Goal: Find specific page/section: Find specific page/section

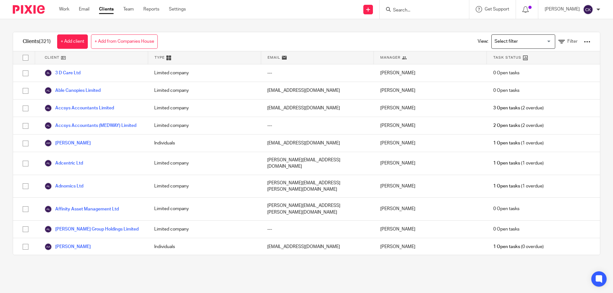
type input "s"
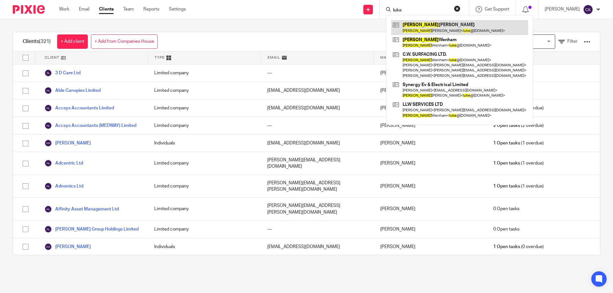
type input "luke"
click at [423, 22] on link at bounding box center [459, 27] width 137 height 15
